Goal: Contribute content: Contribute content

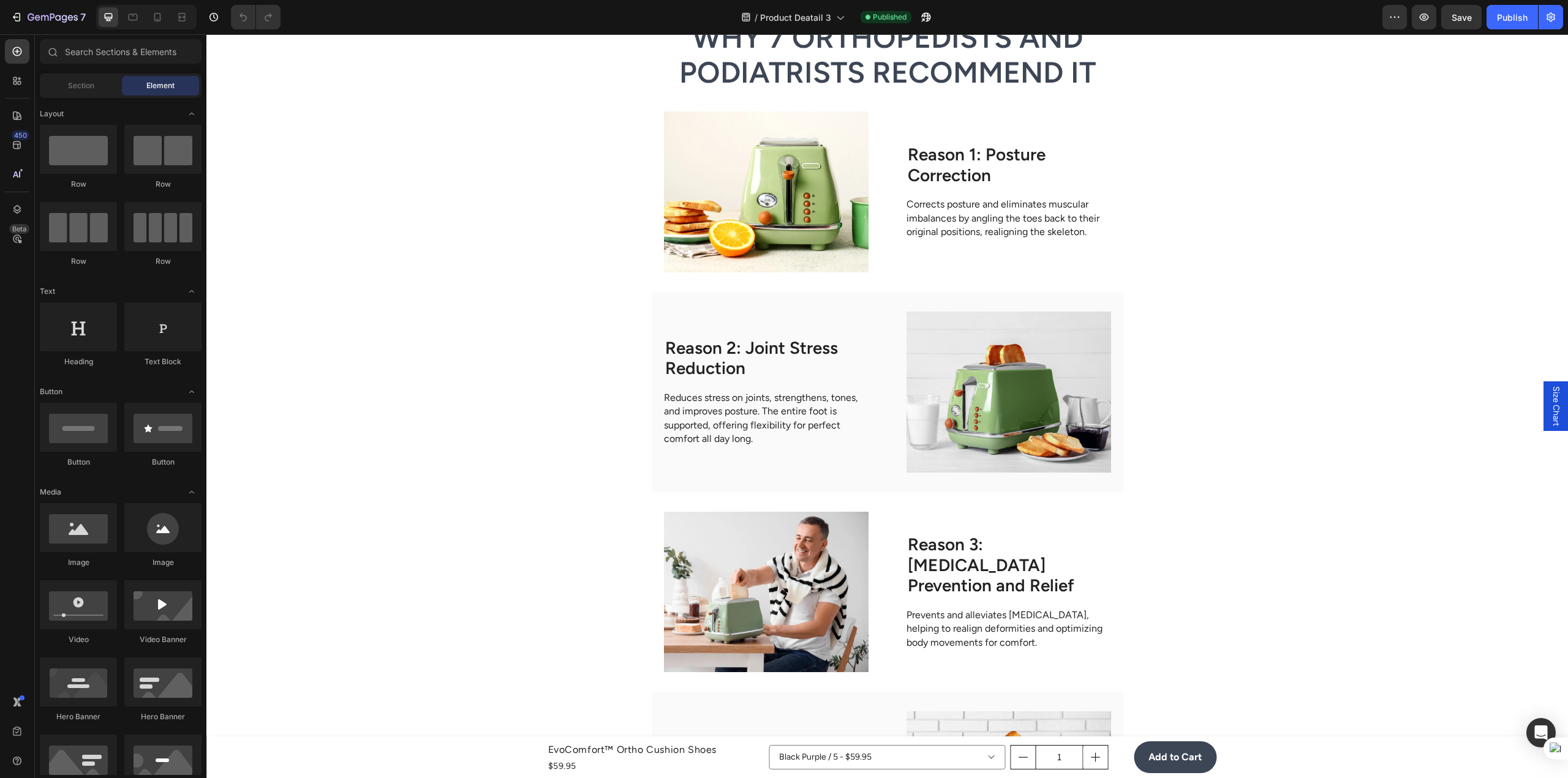
scroll to position [2327, 0]
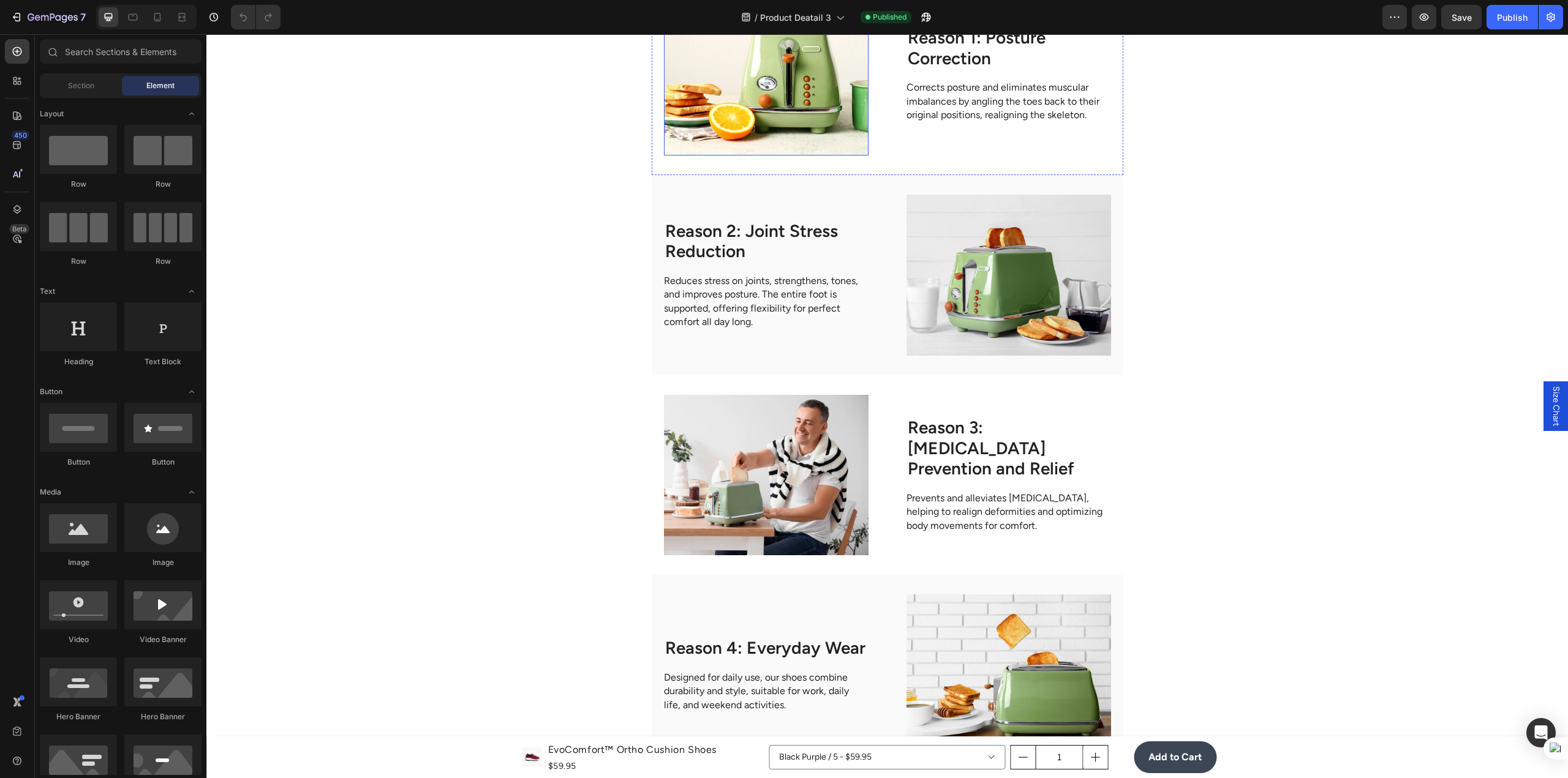
click at [786, 155] on img at bounding box center [766, 75] width 204 height 161
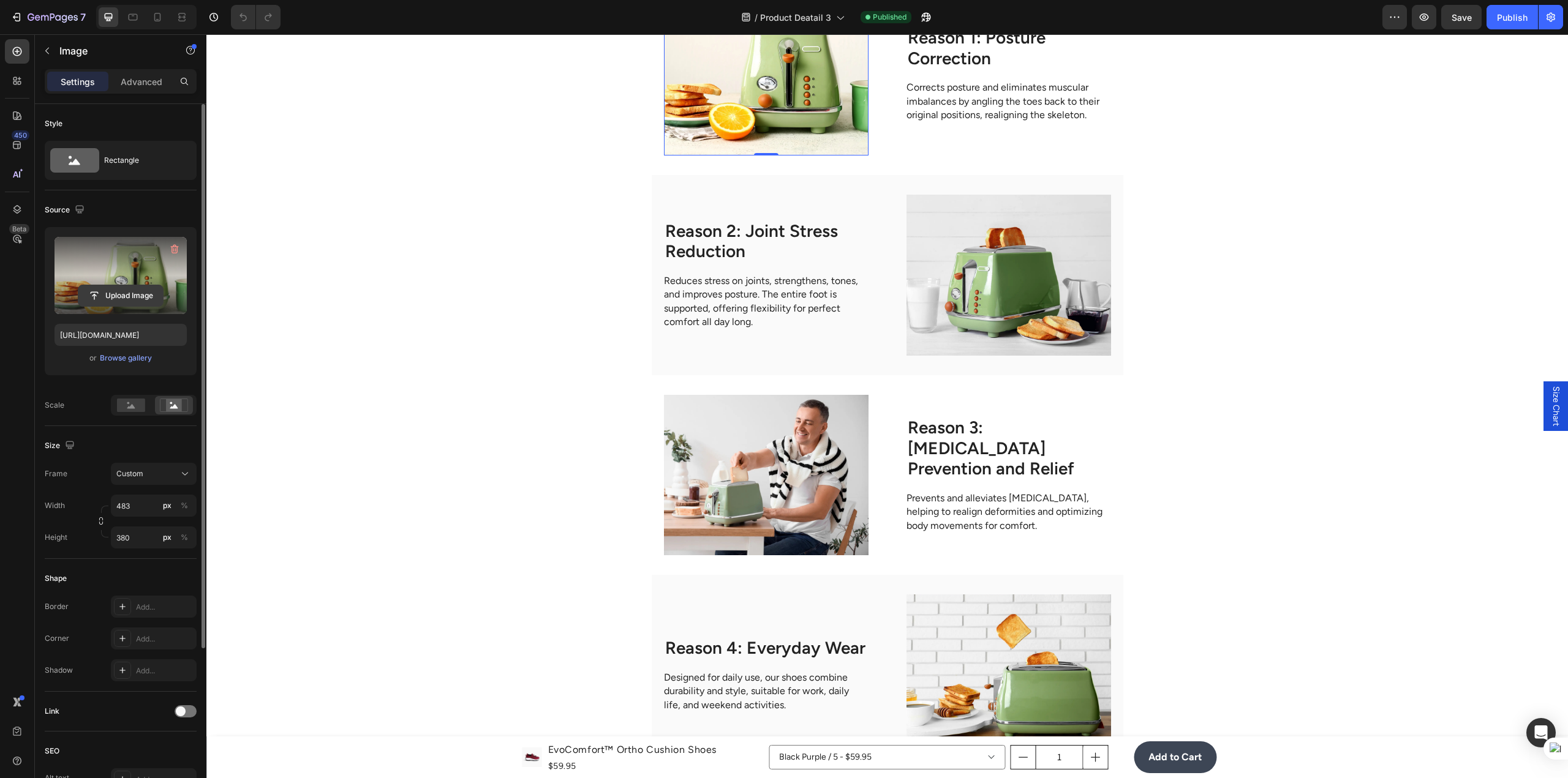
click at [126, 296] on input "file" at bounding box center [121, 296] width 85 height 21
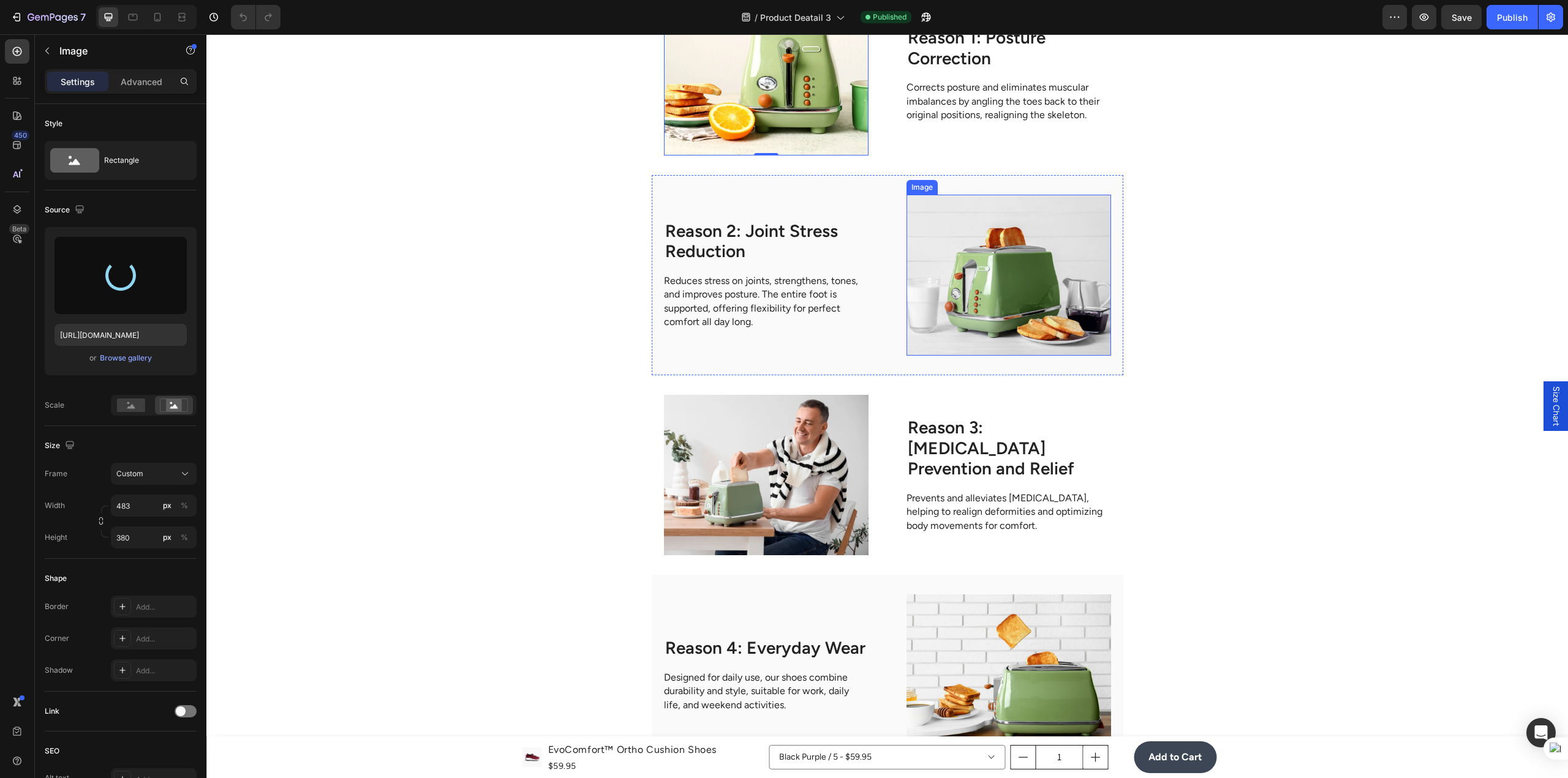
click at [973, 356] on img at bounding box center [1008, 275] width 204 height 161
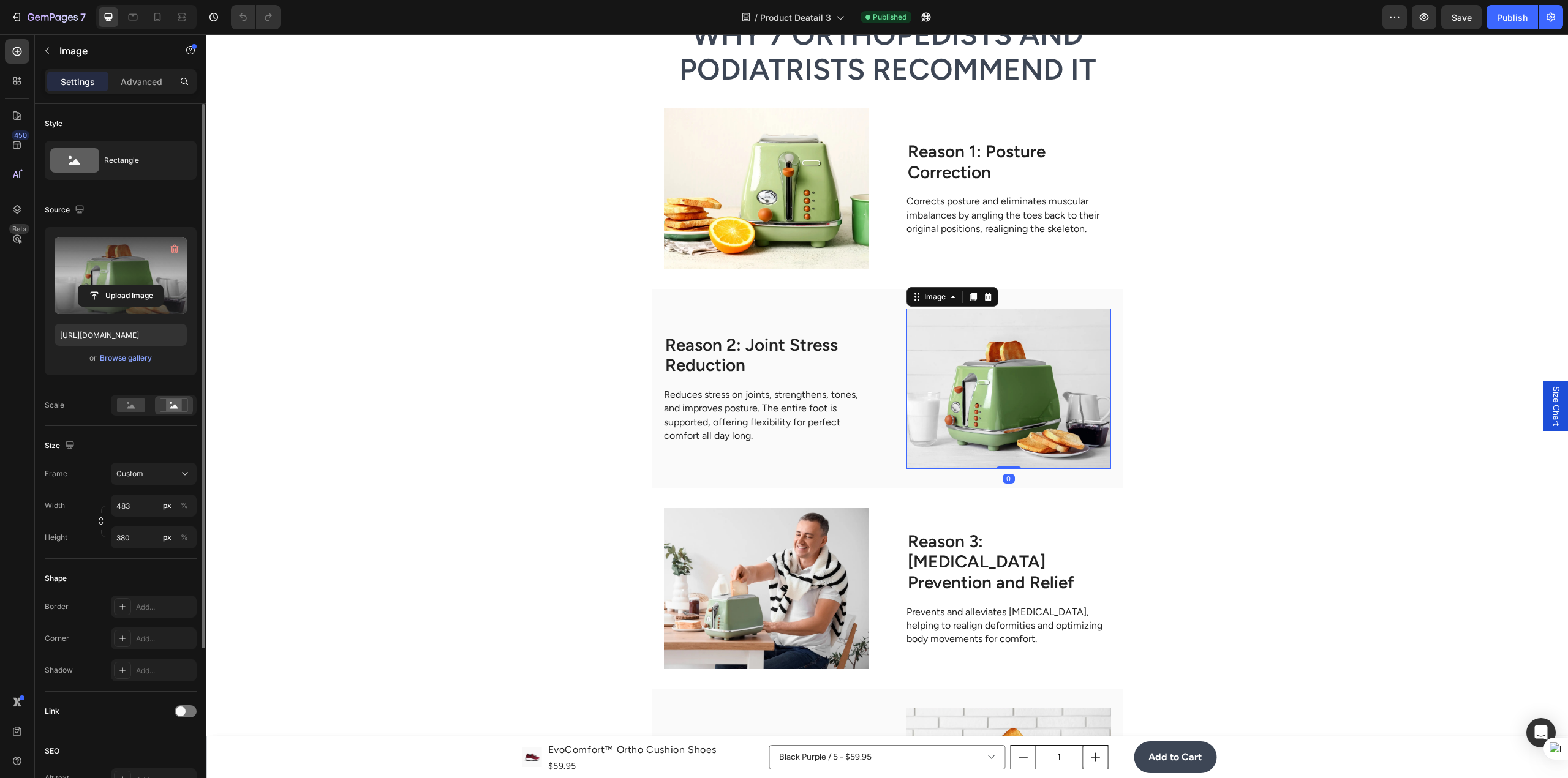
scroll to position [2511, 0]
click at [134, 358] on div "Browse gallery" at bounding box center [126, 358] width 52 height 11
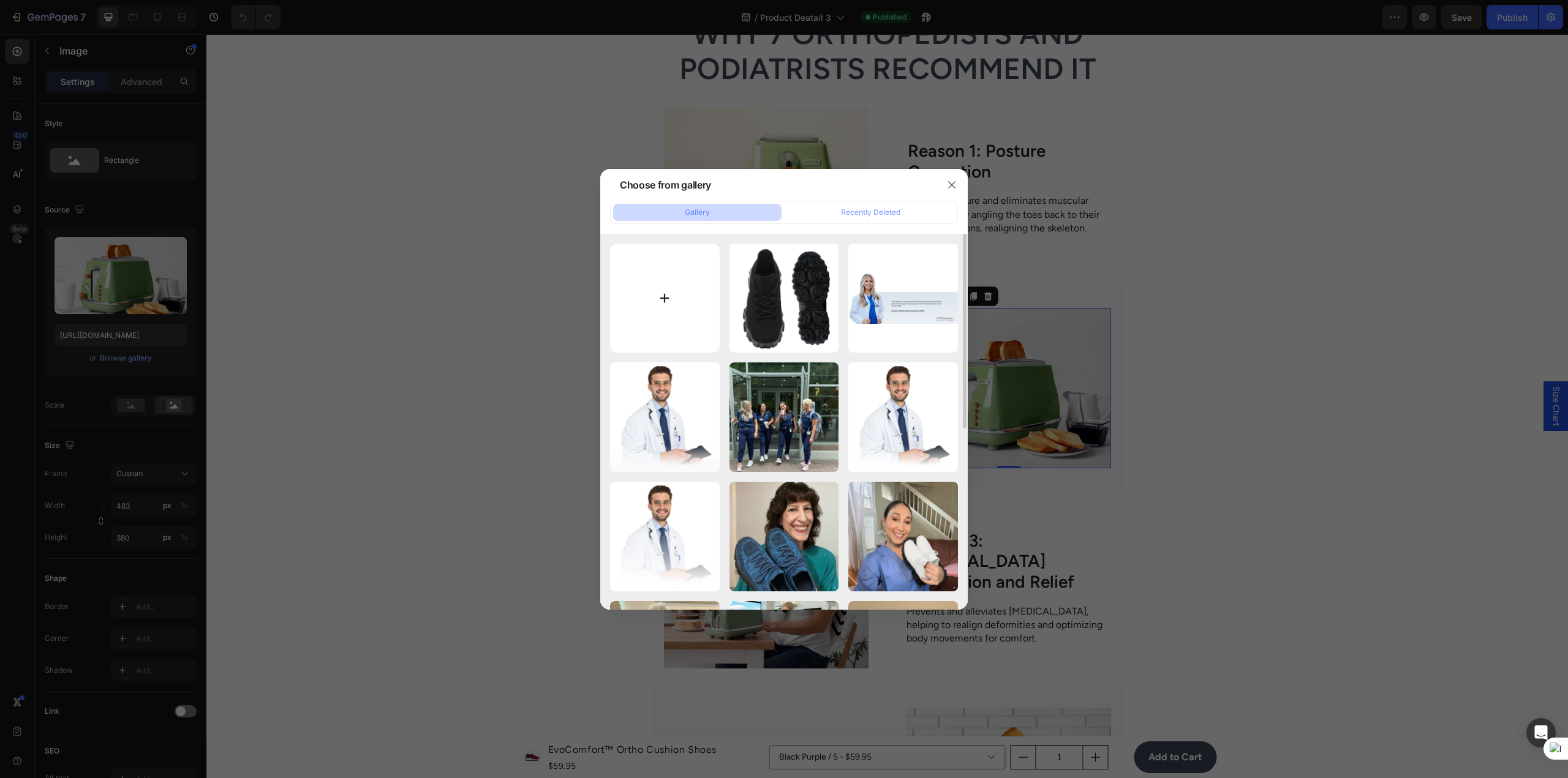
click at [672, 281] on input "file" at bounding box center [664, 298] width 110 height 110
type input "C:\fakepath\Generated Image [DATE] - 8_40PM.png"
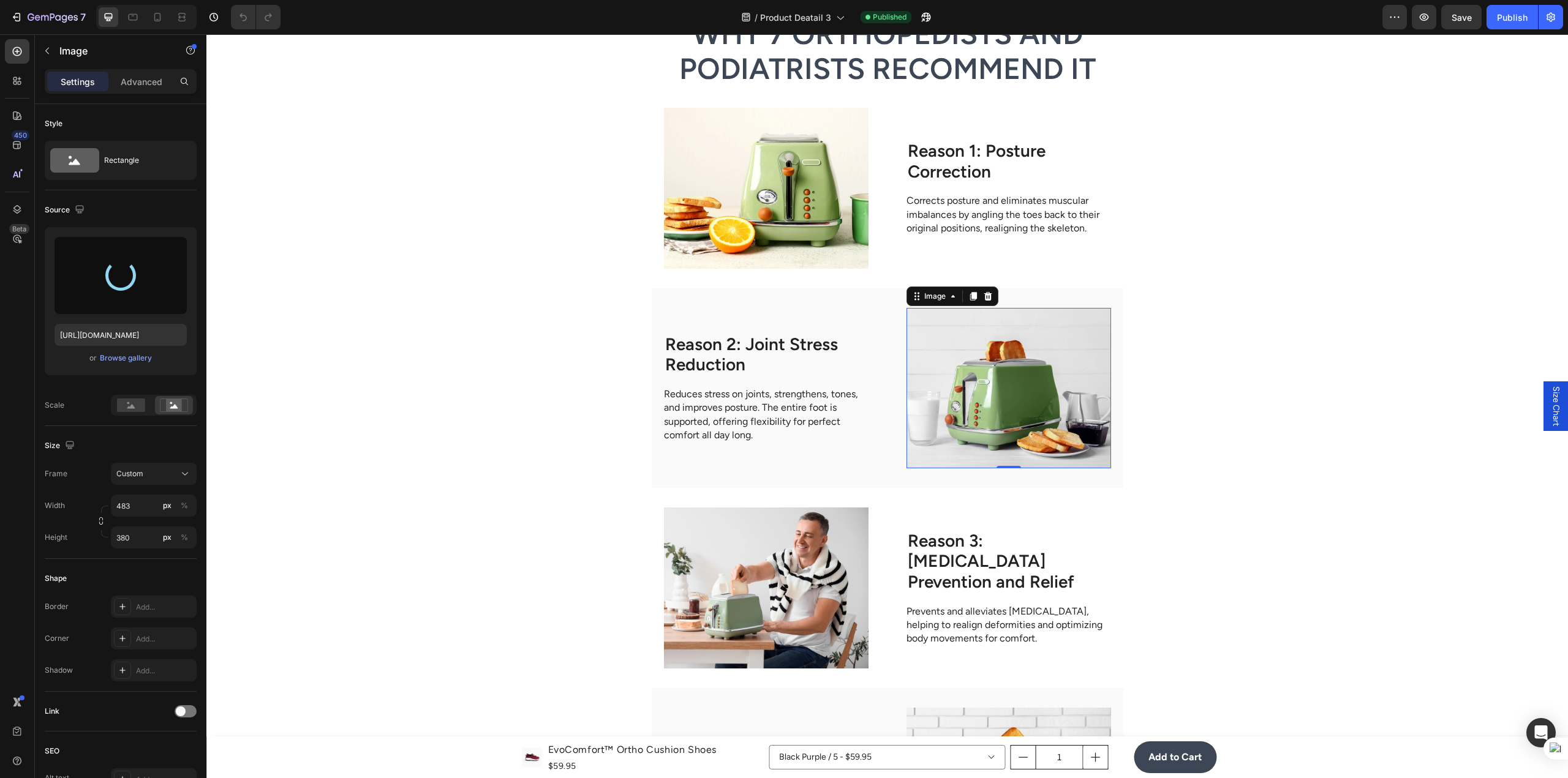
type input "[URL][DOMAIN_NAME]"
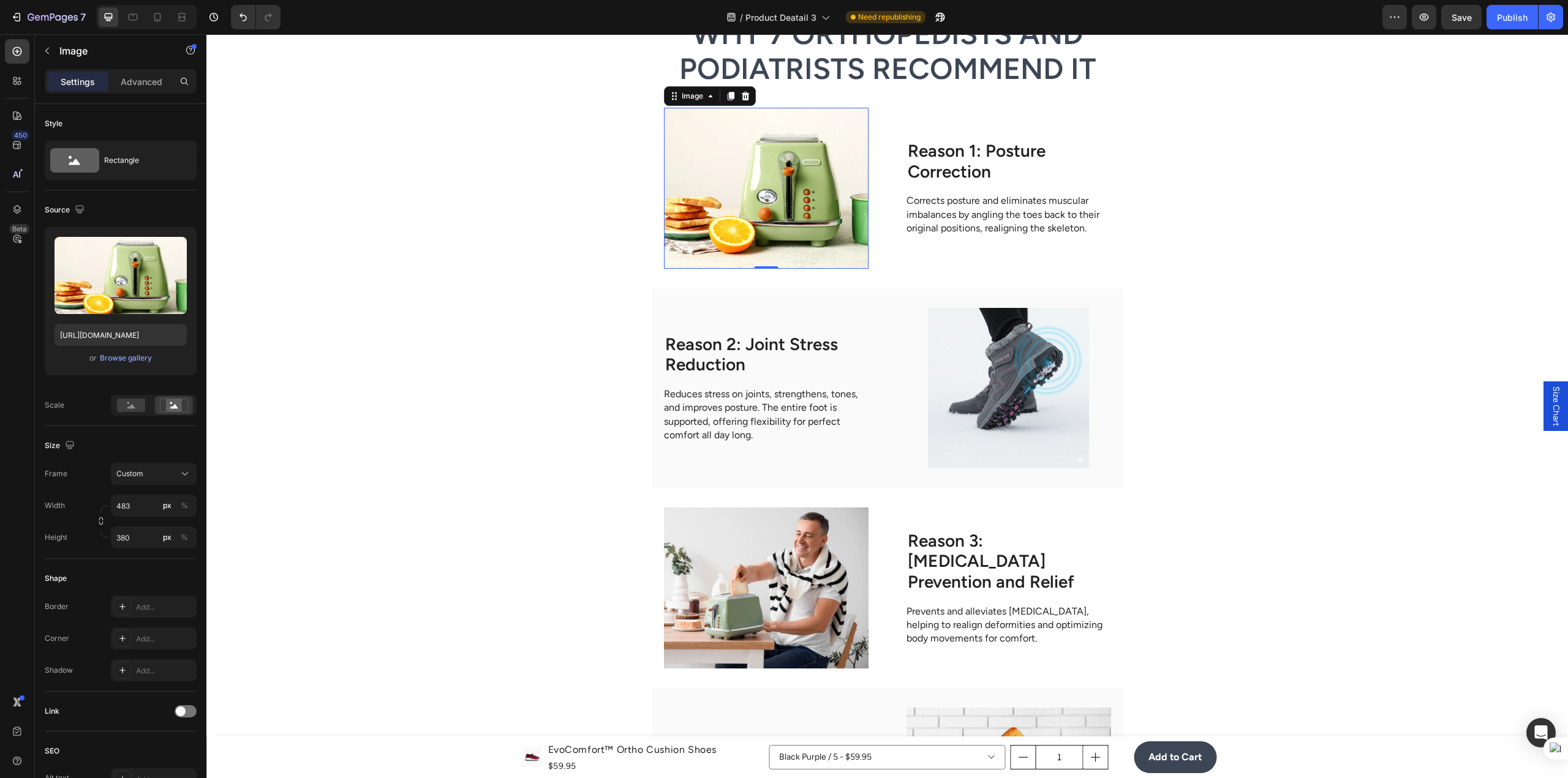
click at [747, 185] on img at bounding box center [766, 188] width 204 height 161
click at [139, 354] on div "Browse gallery" at bounding box center [126, 358] width 52 height 11
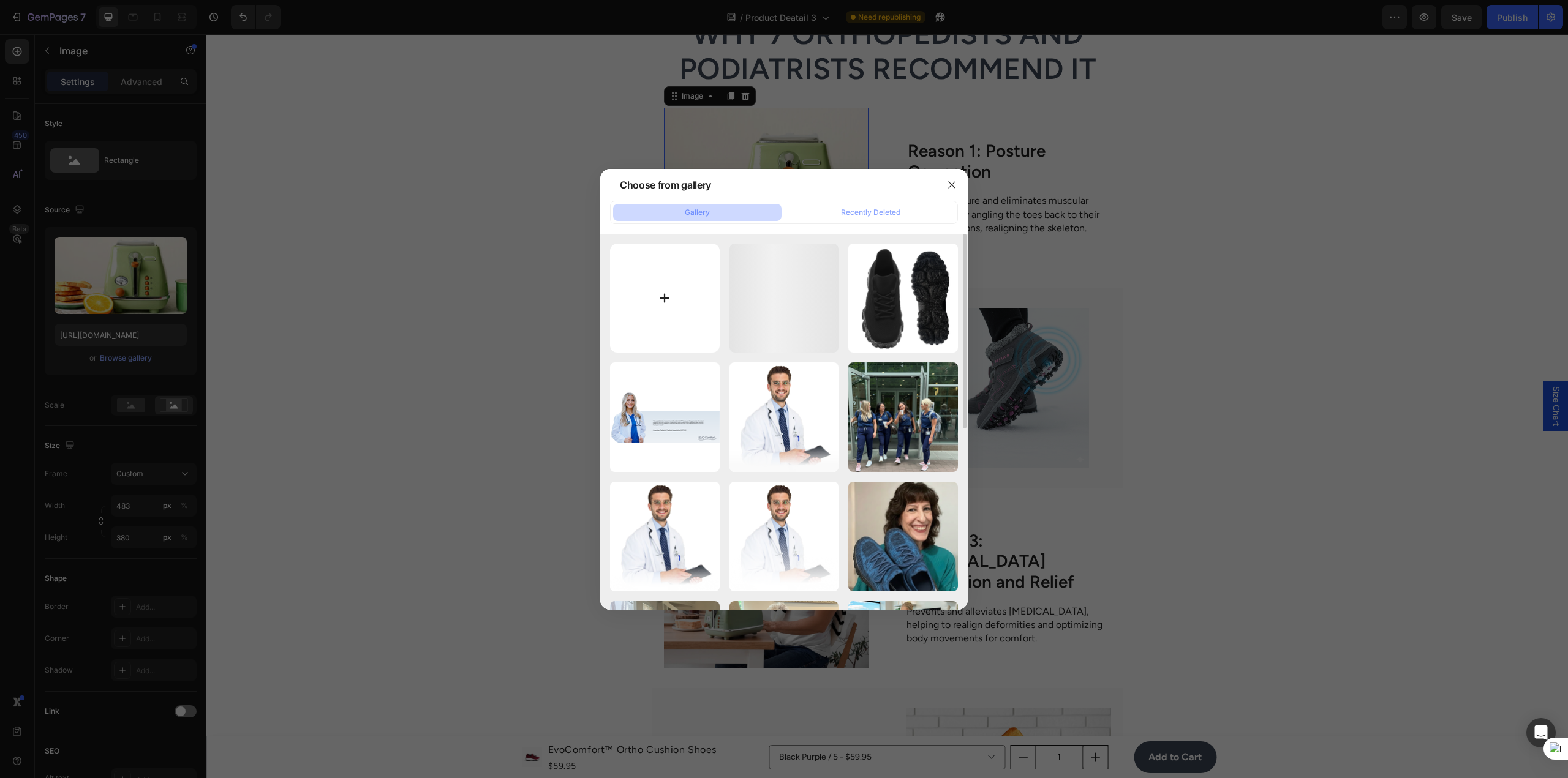
click at [698, 278] on input "file" at bounding box center [664, 298] width 110 height 110
type input "C:\fakepath\Generated Image [DATE] - 7_48PM.png"
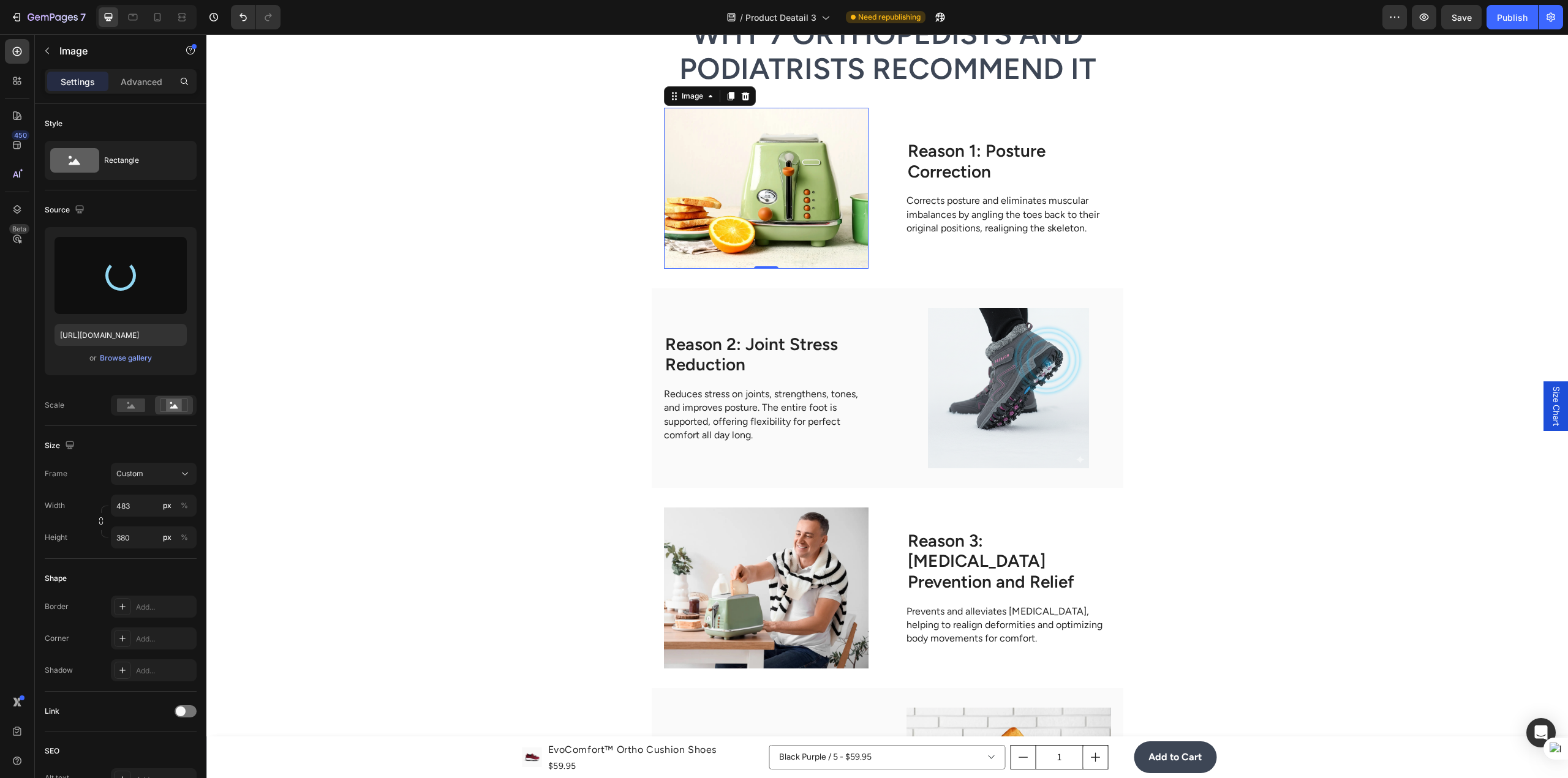
type input "[URL][DOMAIN_NAME]"
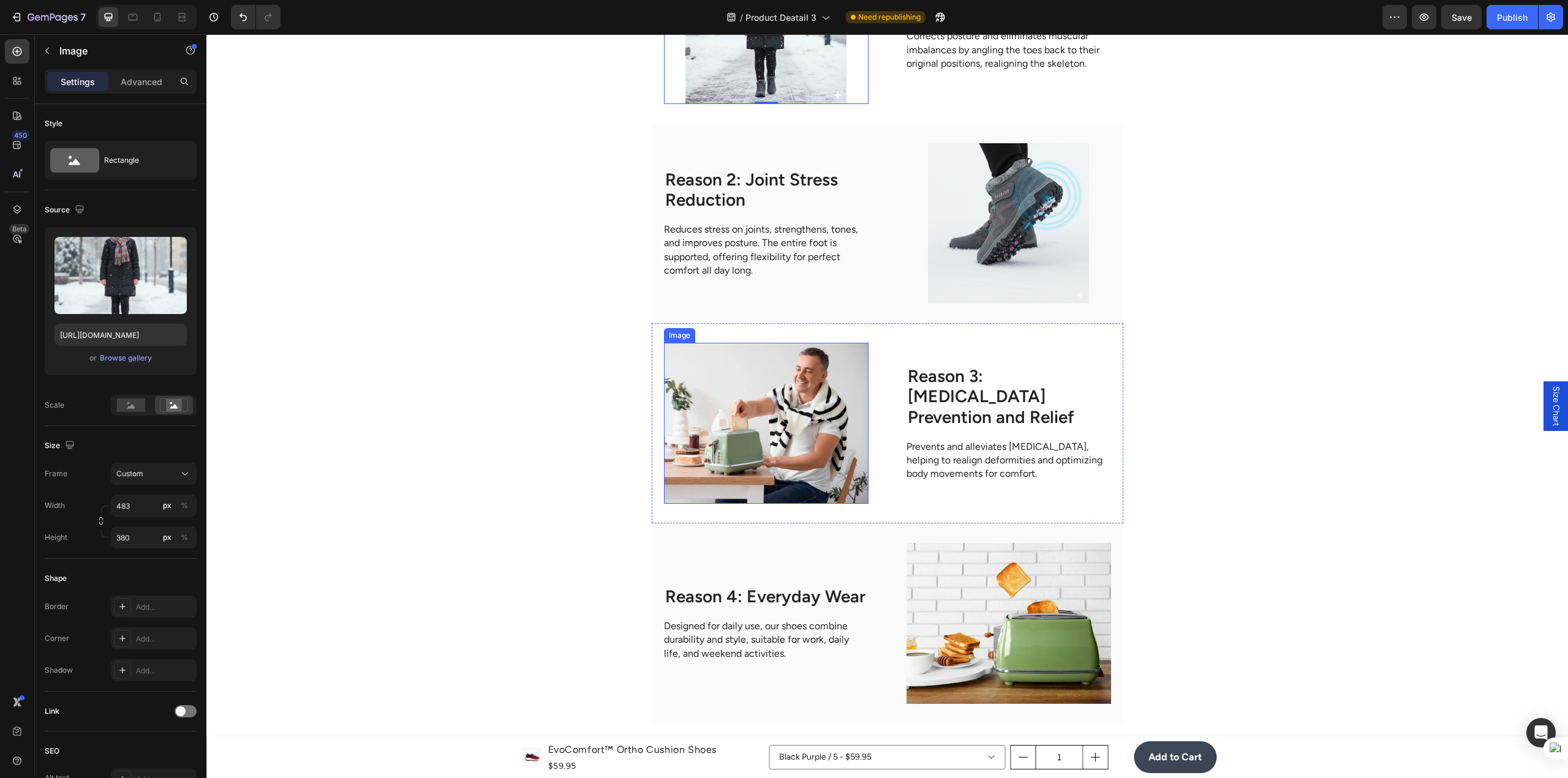
scroll to position [2695, 0]
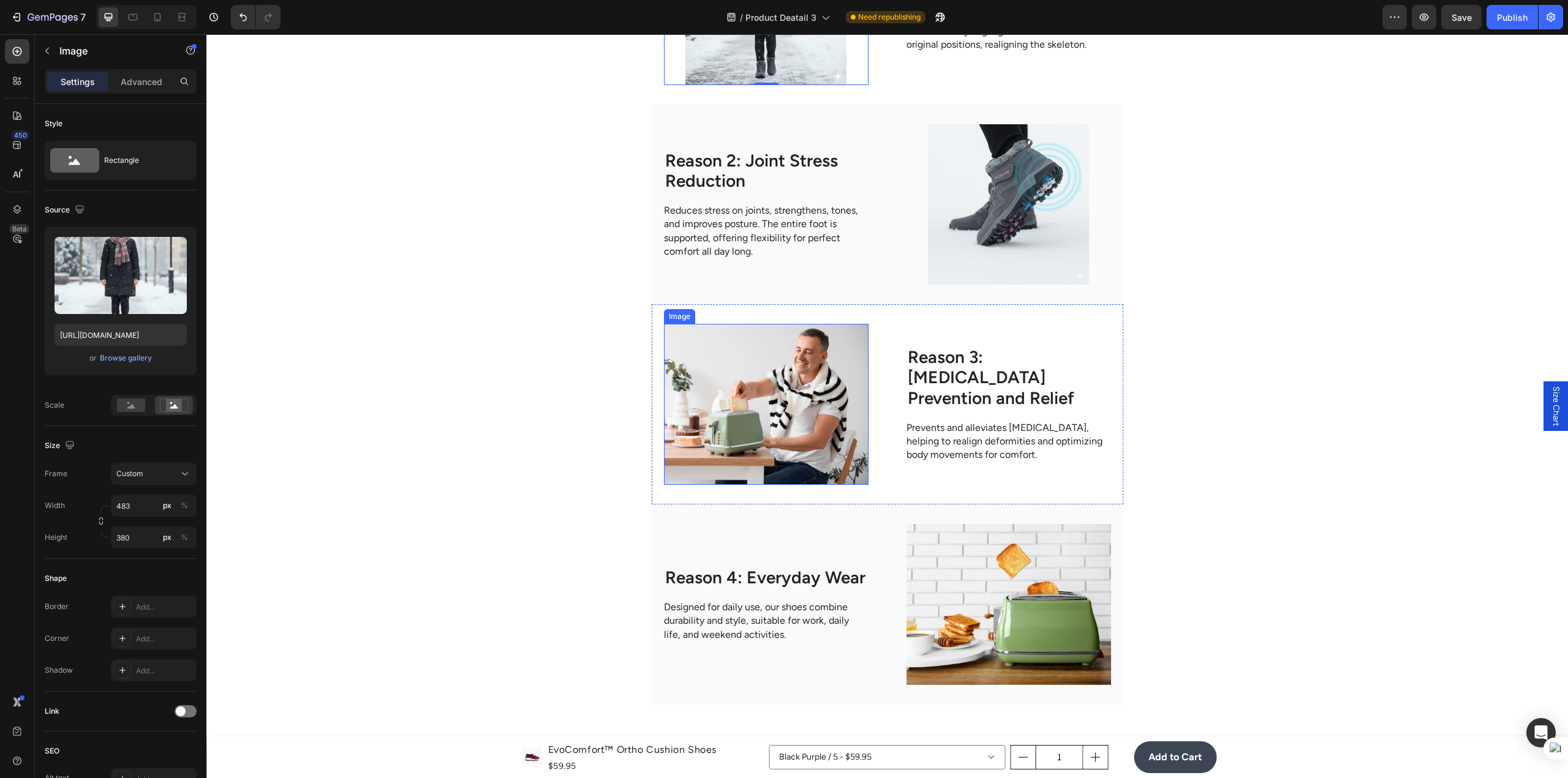
click at [781, 448] on img at bounding box center [766, 405] width 204 height 161
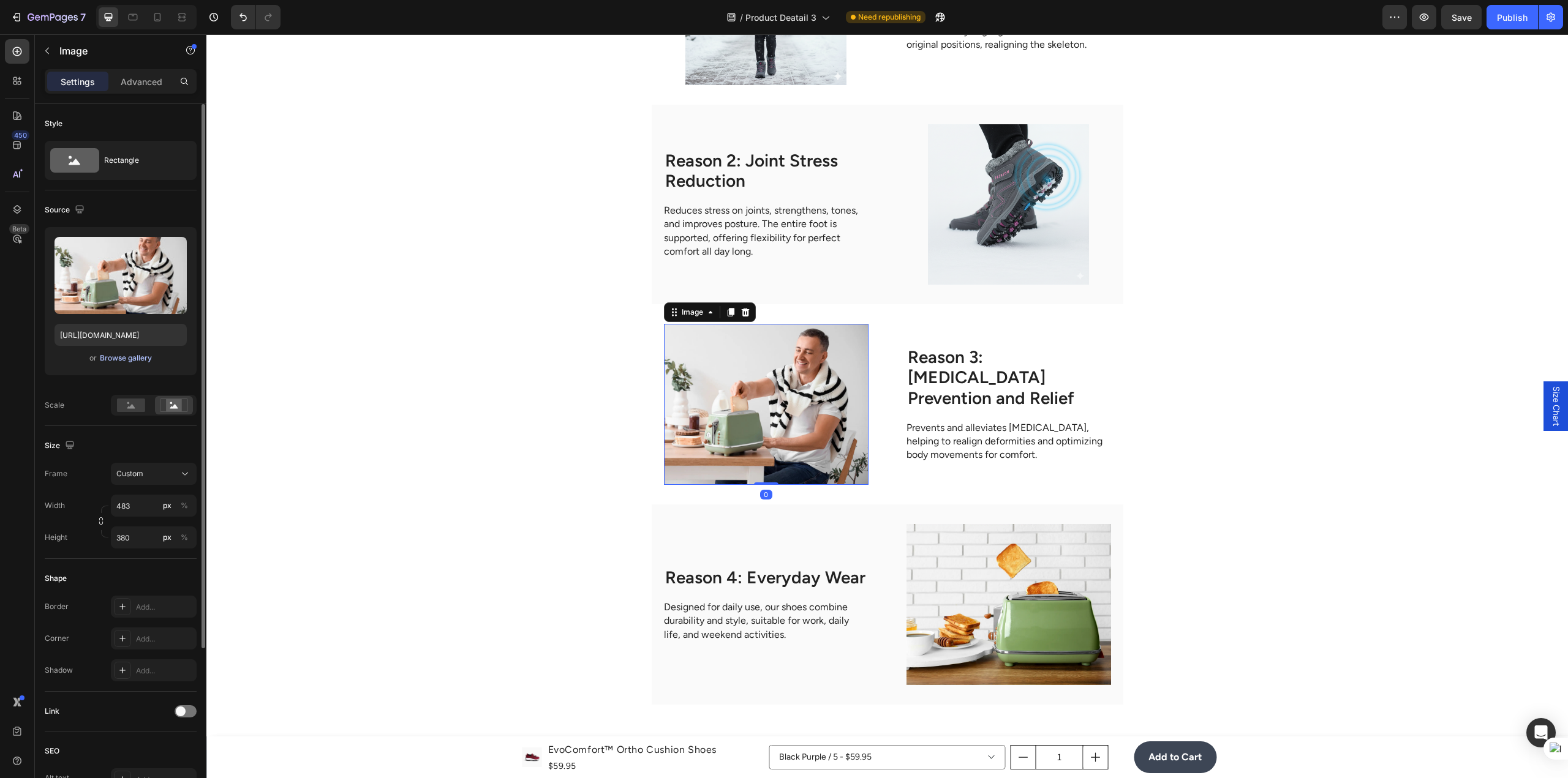
click at [134, 357] on div "Browse gallery" at bounding box center [126, 358] width 52 height 11
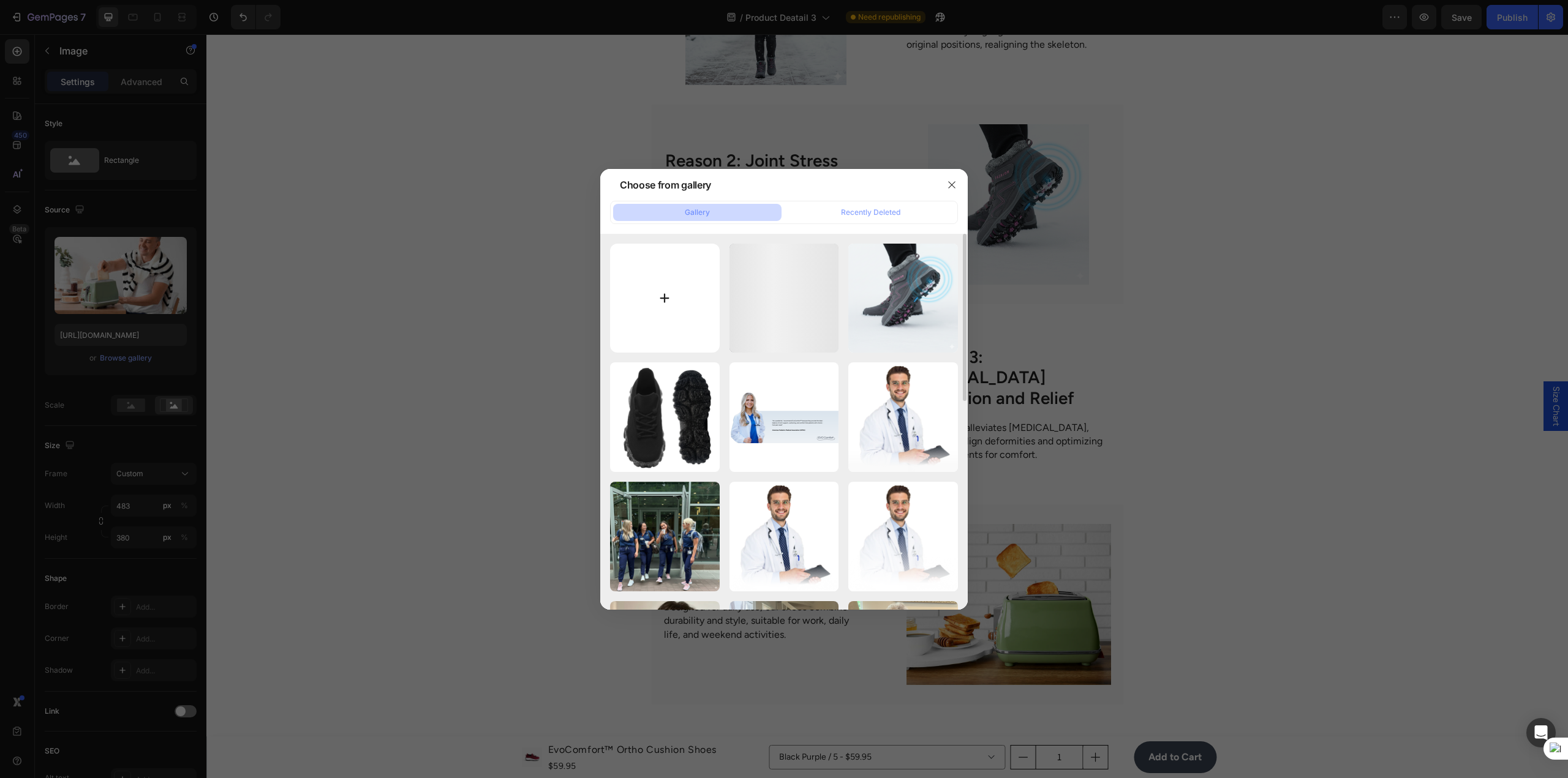
click at [674, 305] on input "file" at bounding box center [664, 298] width 110 height 110
type input "C:\fakepath\Generated Image [DATE] - 9_09PM.png"
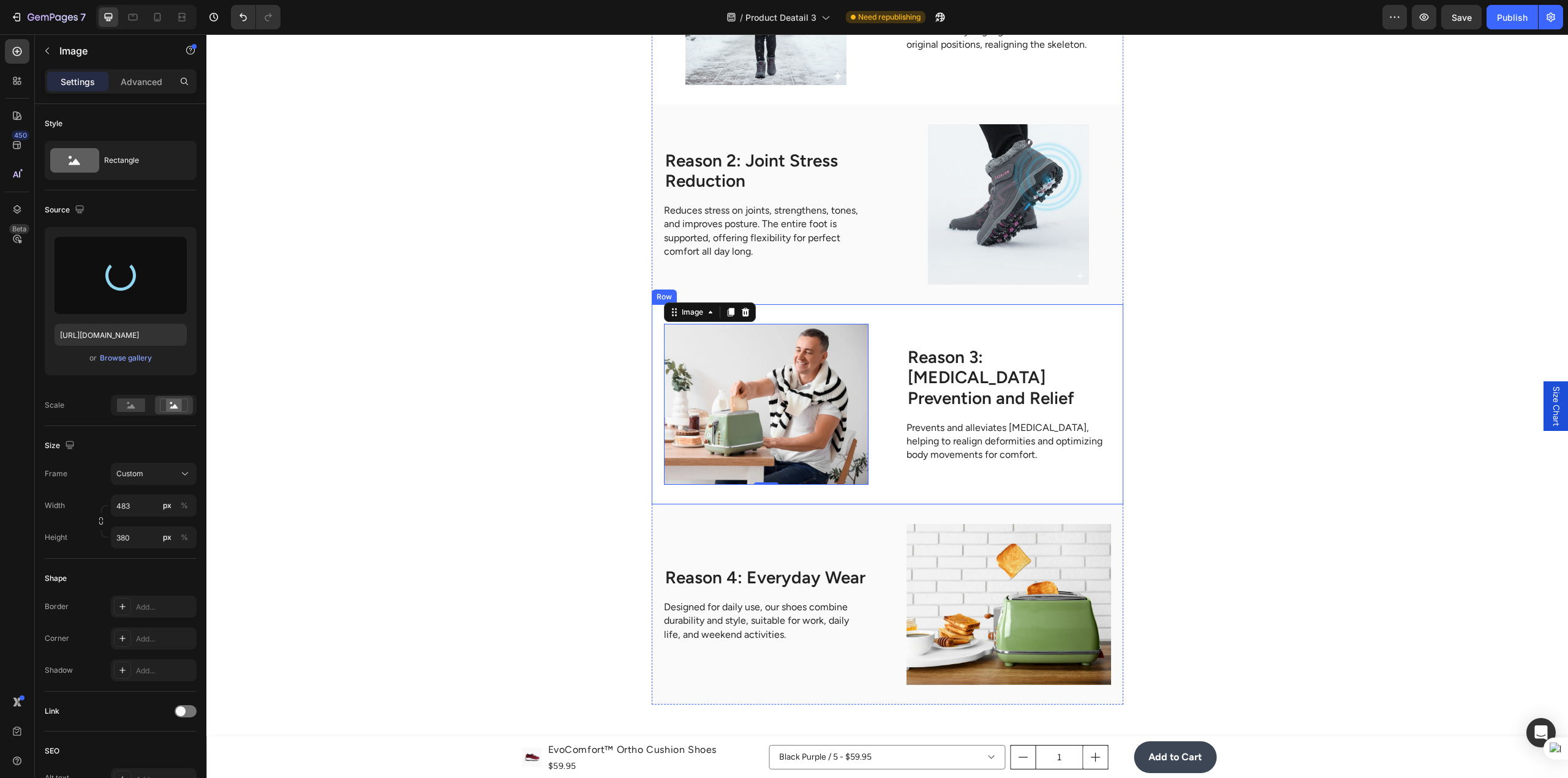
type input "[URL][DOMAIN_NAME]"
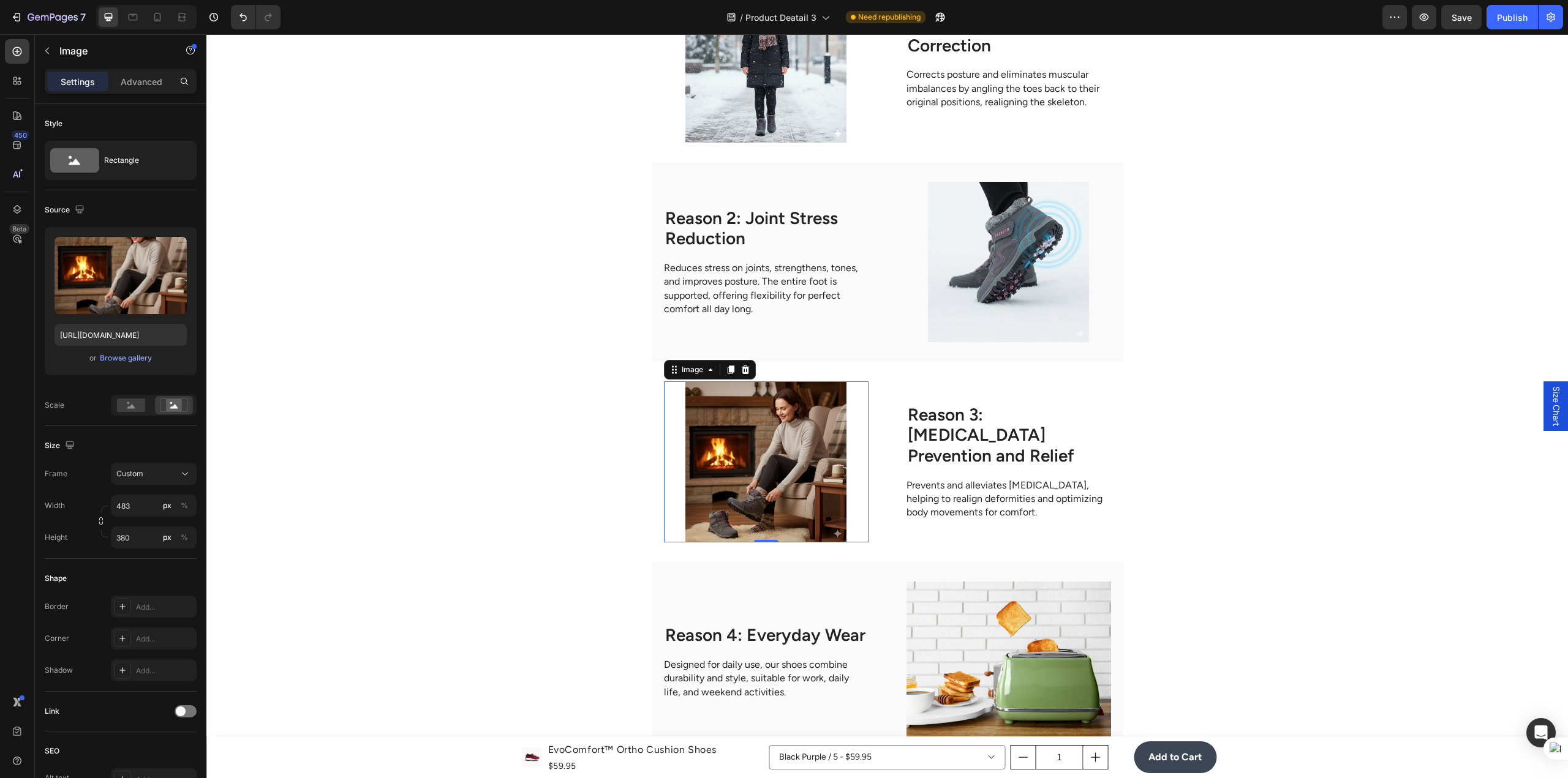
scroll to position [2511, 0]
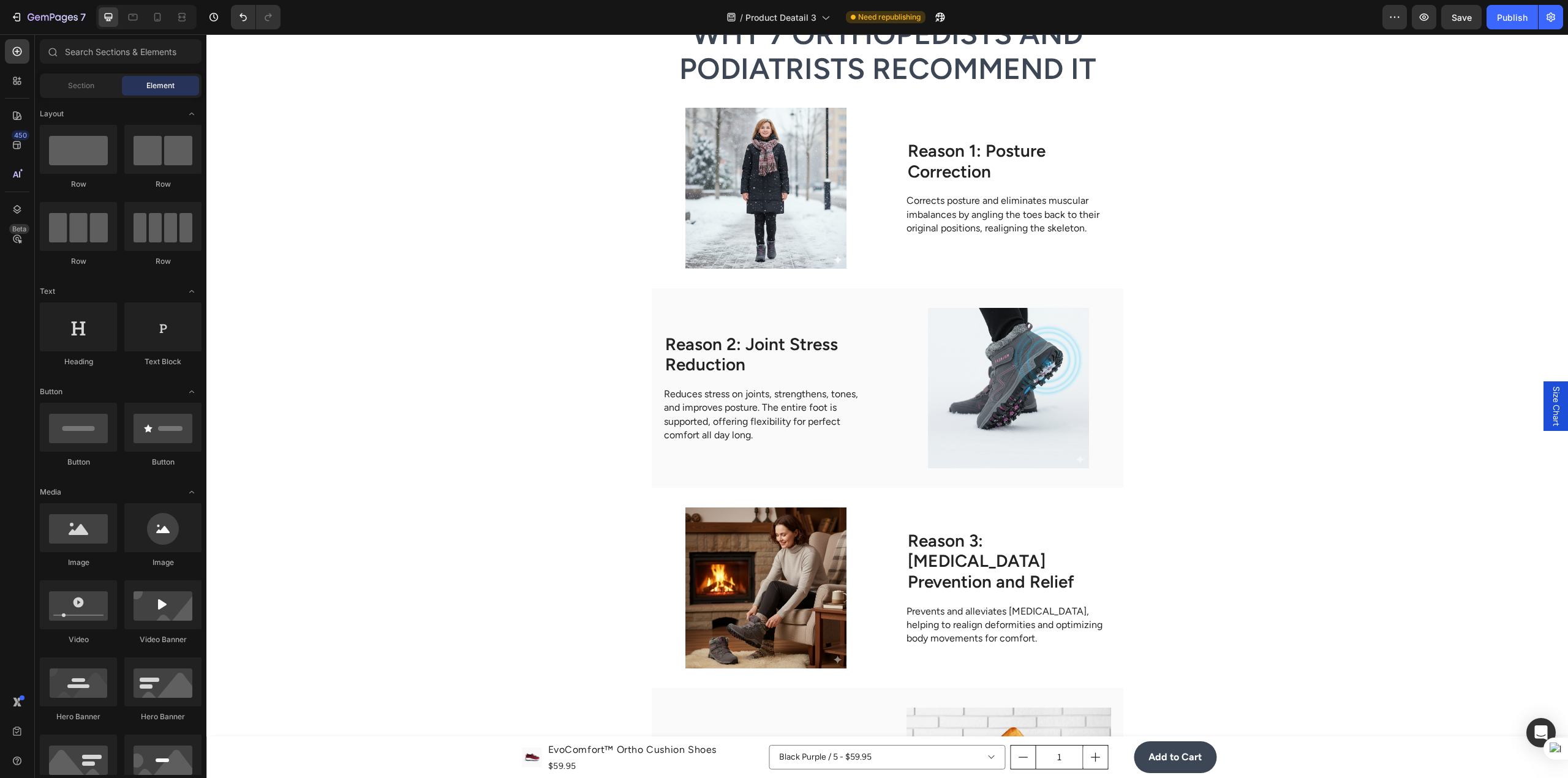
click at [1276, 304] on div "Product Images EvoComfort™ Ortho Cushion Shoes Product Title $59.95 Product Pri…" at bounding box center [887, 25] width 1361 height 4953
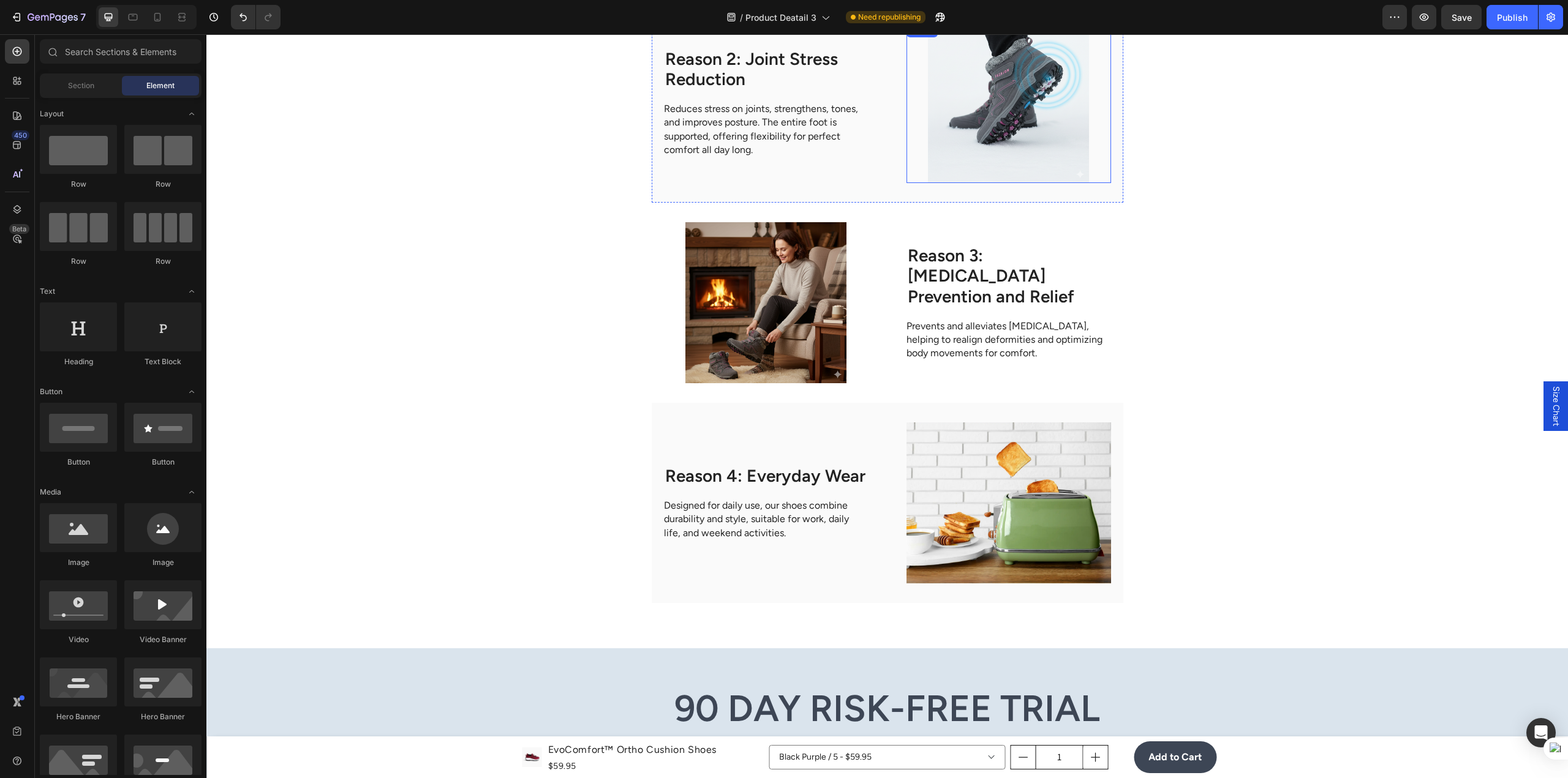
scroll to position [2817, 0]
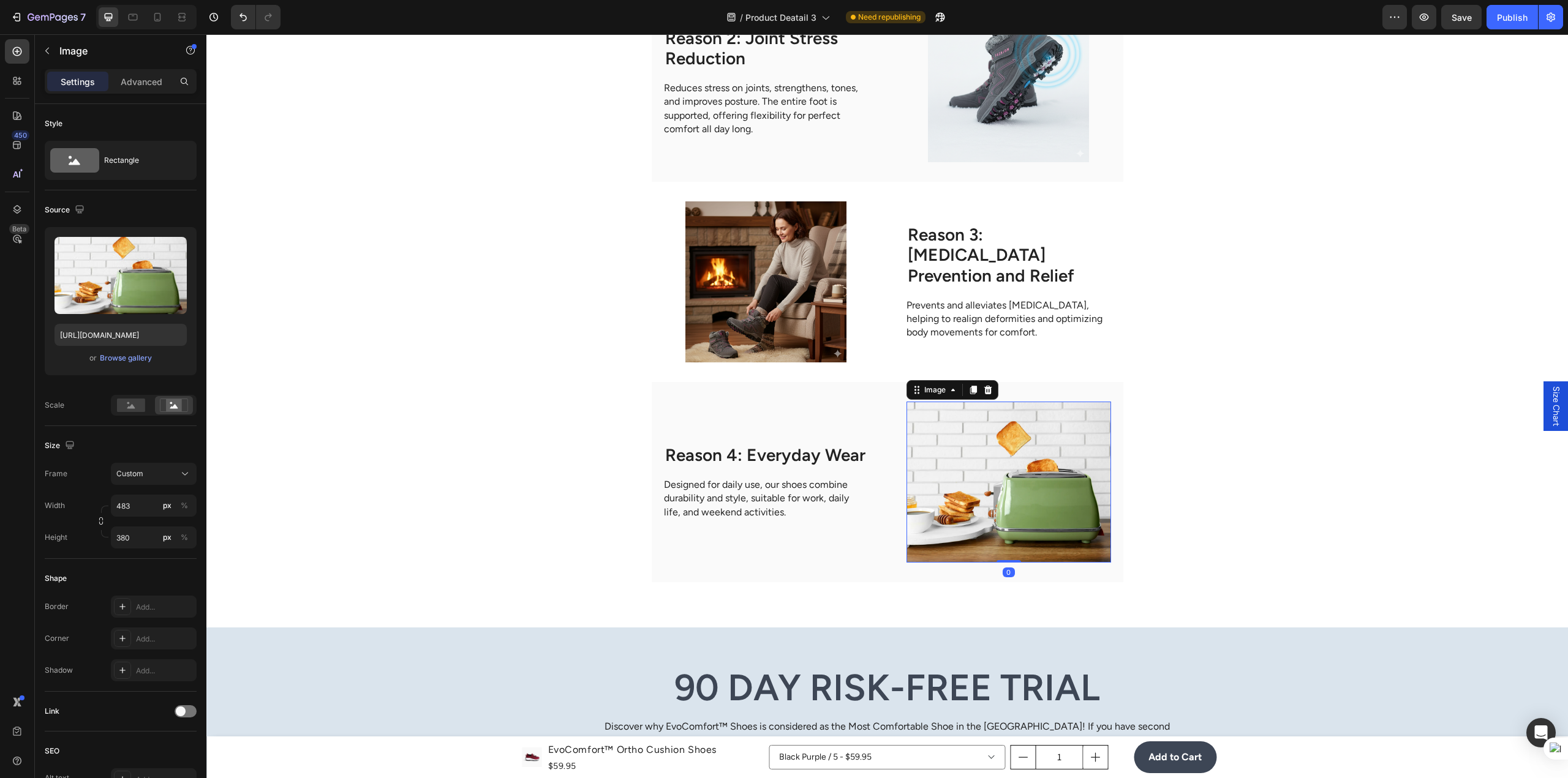
click at [1050, 451] on img at bounding box center [1008, 482] width 204 height 161
click at [130, 358] on div "Browse gallery" at bounding box center [126, 358] width 52 height 11
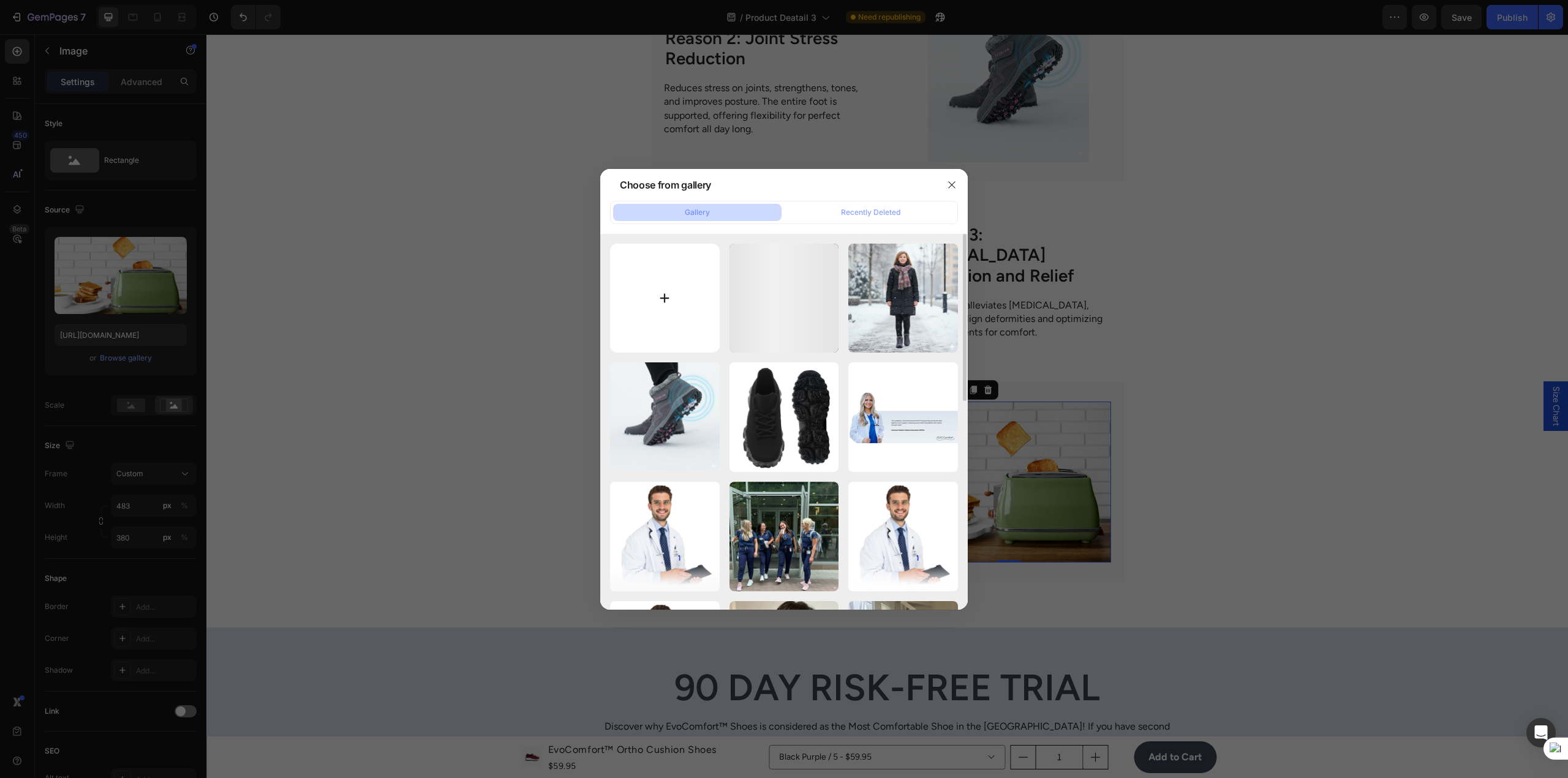
click at [671, 323] on input "file" at bounding box center [664, 298] width 110 height 110
type input "C:\fakepath\Generated Image [DATE] - 9_26PM.png"
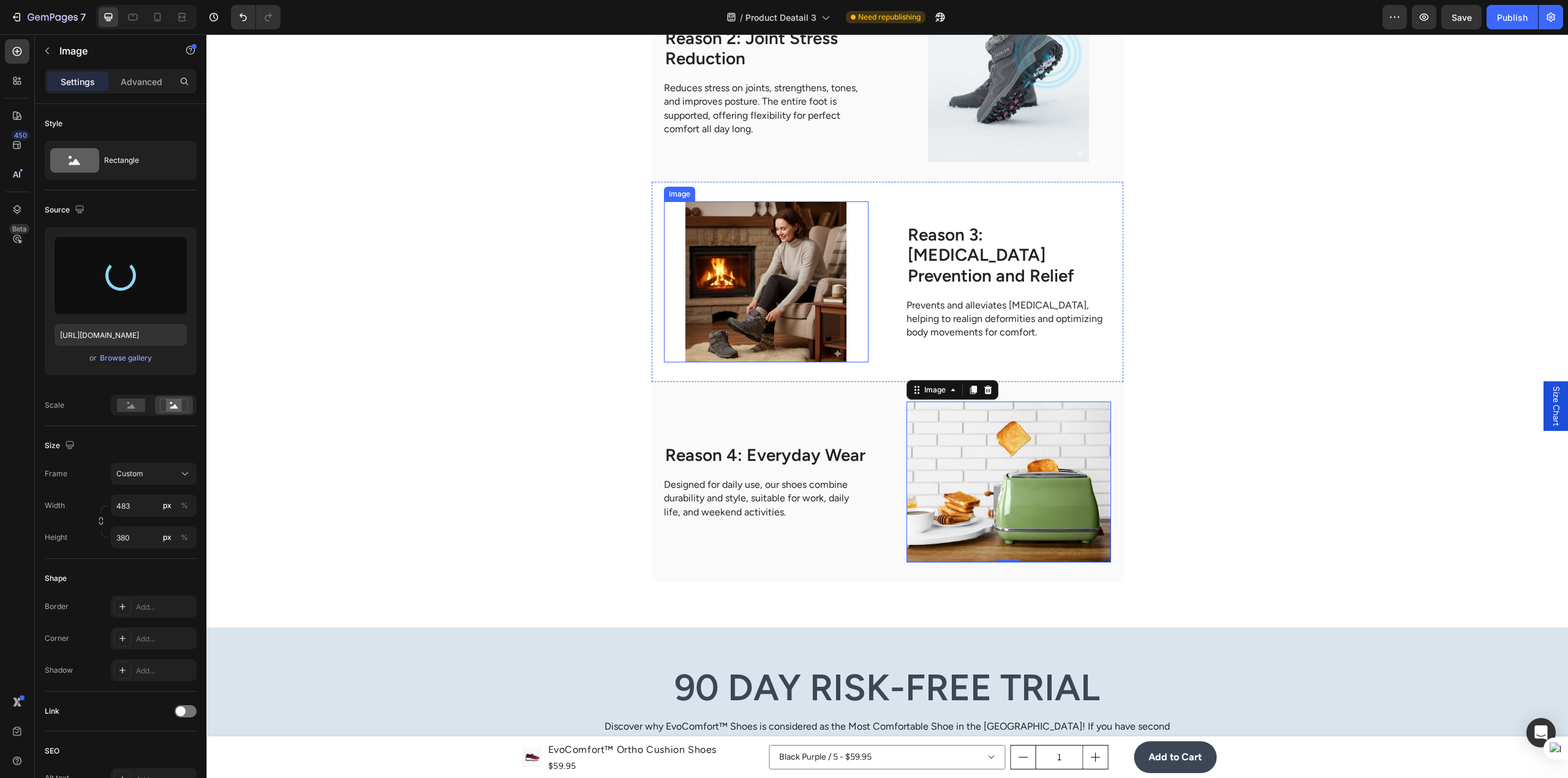
type input "[URL][DOMAIN_NAME]"
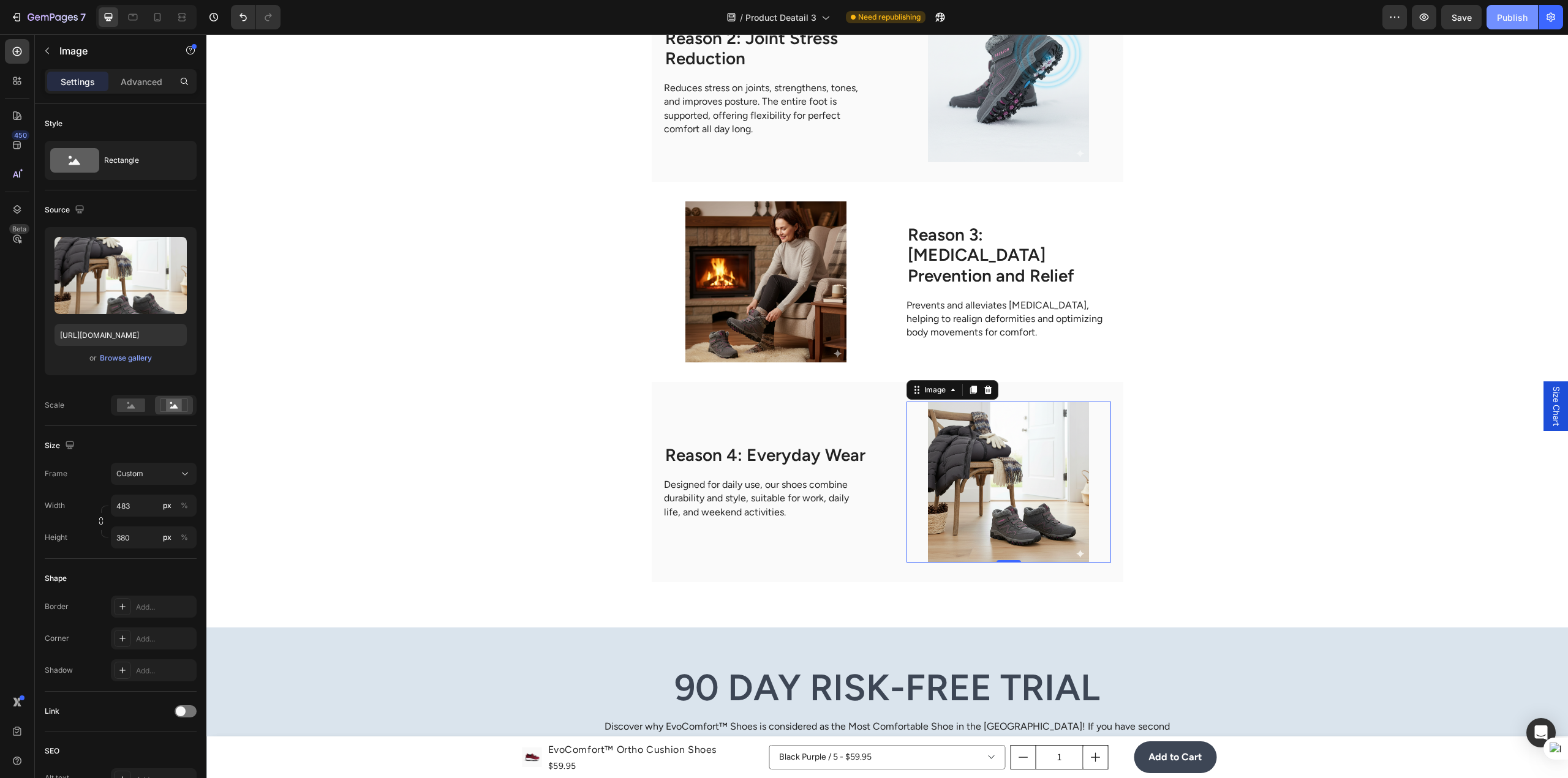
click at [1497, 21] on div "Publish" at bounding box center [1512, 17] width 31 height 13
click at [18, 49] on icon at bounding box center [17, 52] width 12 height 12
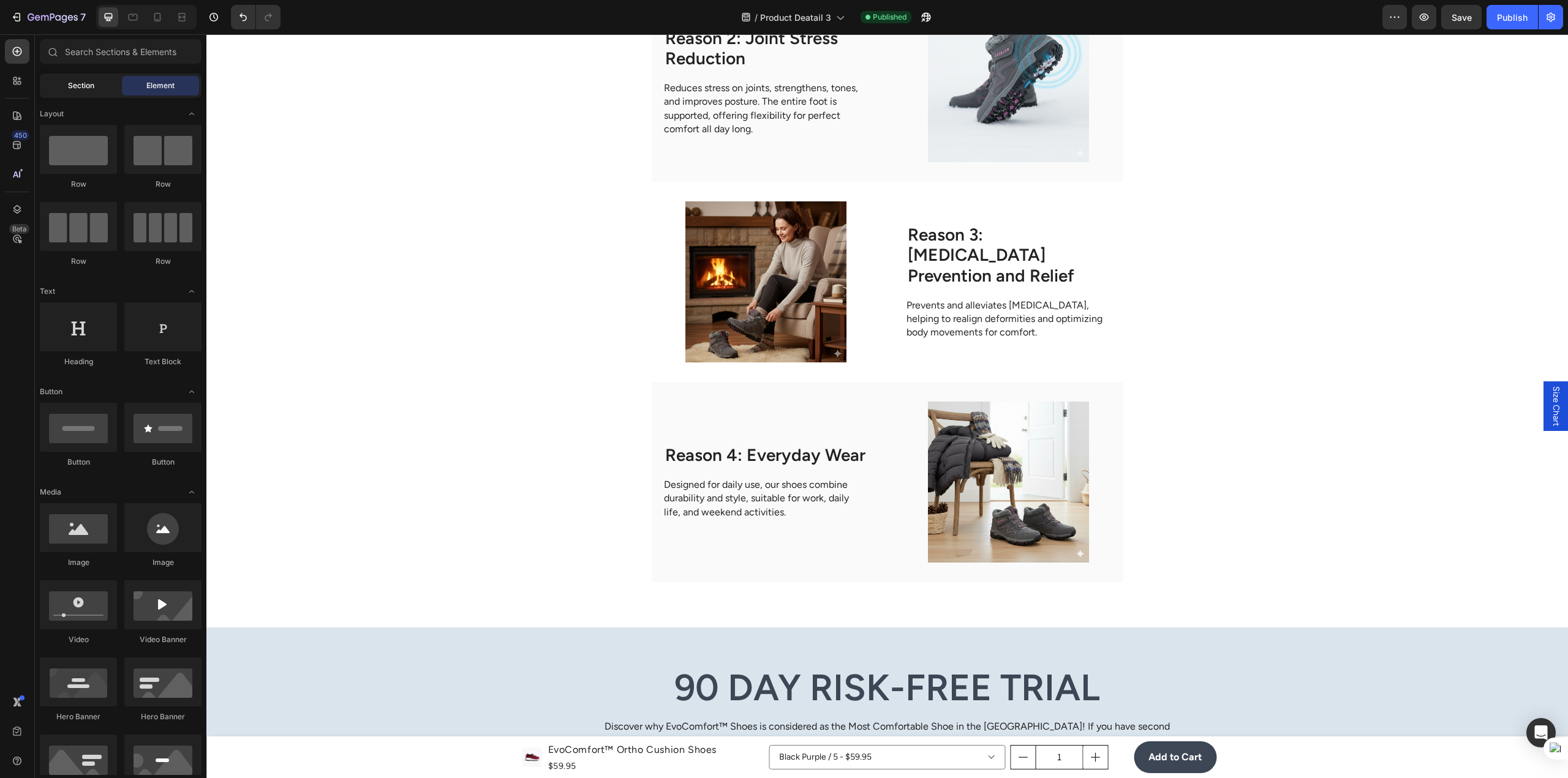
click at [96, 91] on div "Section" at bounding box center [80, 85] width 77 height 20
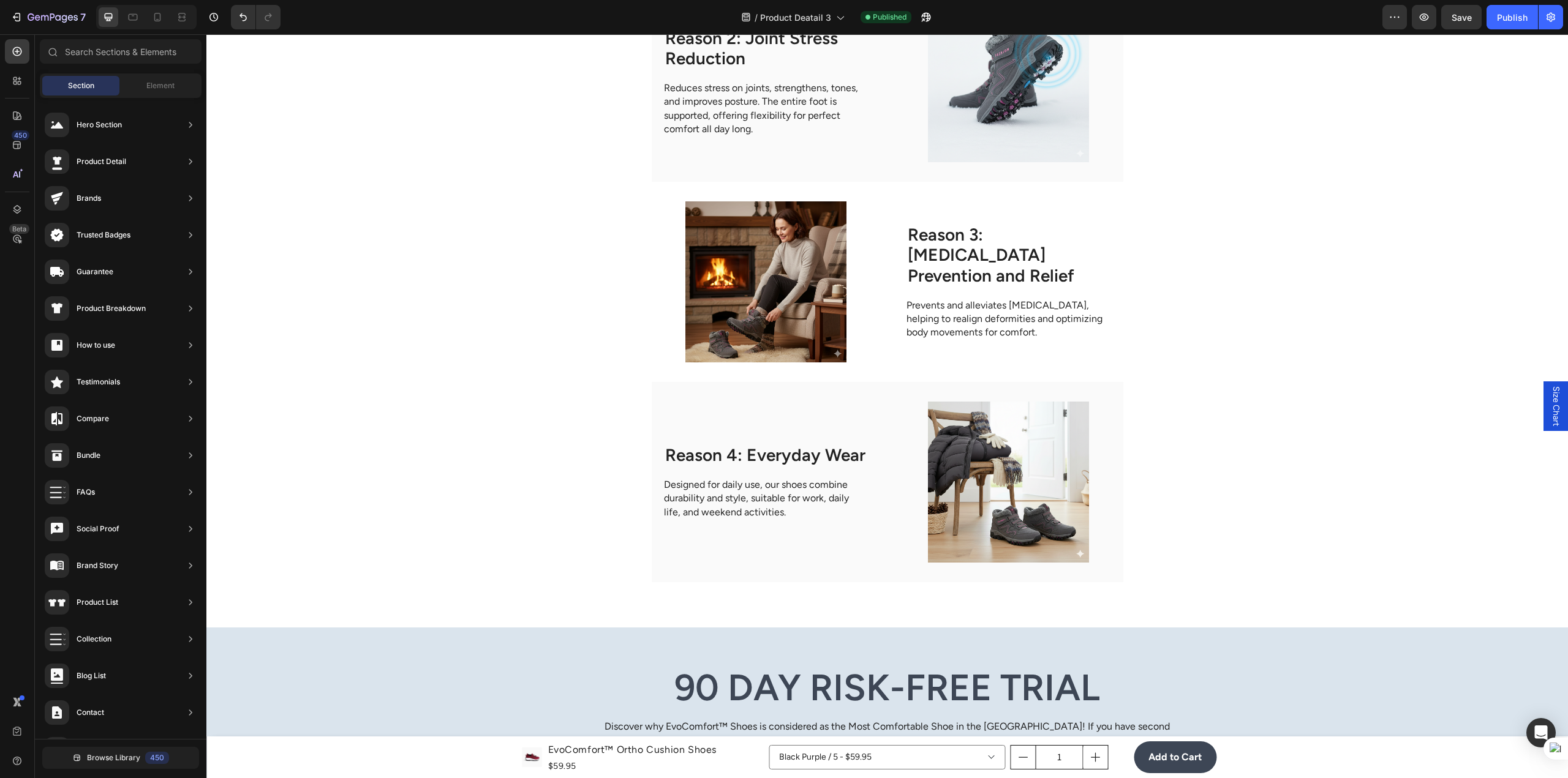
click at [107, 741] on div "Browse Library 450" at bounding box center [120, 757] width 172 height 37
click at [108, 755] on span "Browse Library" at bounding box center [114, 758] width 53 height 11
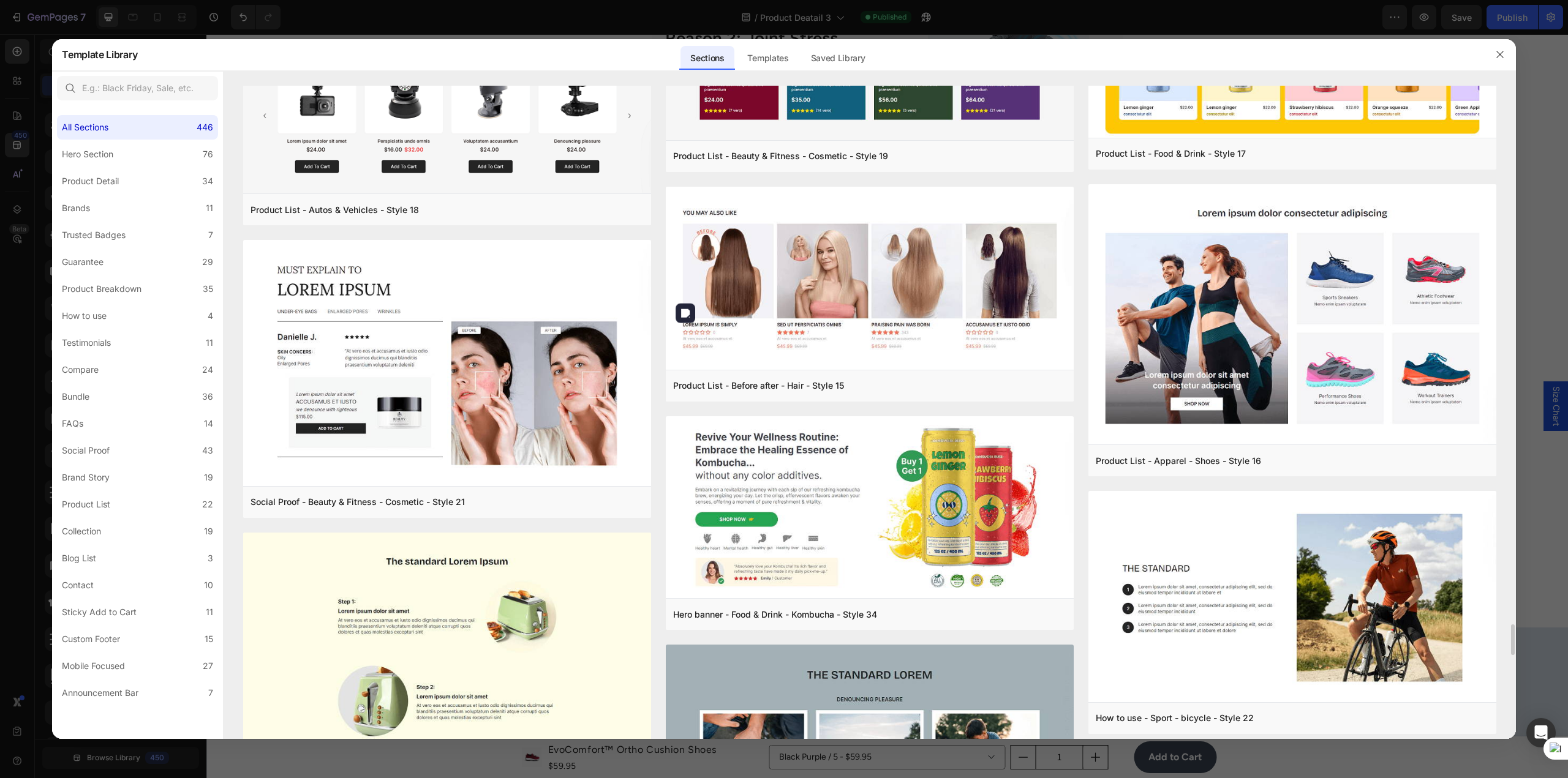
scroll to position [7595, 0]
